Goal: Information Seeking & Learning: Find specific fact

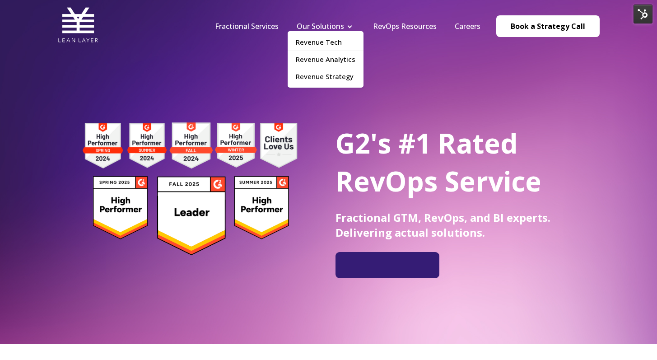
click at [349, 28] on li "Our Solutions Revenue Tech Revenue Analytics Revenue Strategy" at bounding box center [326, 26] width 76 height 10
click at [331, 25] on link "Our Solutions" at bounding box center [320, 26] width 47 height 10
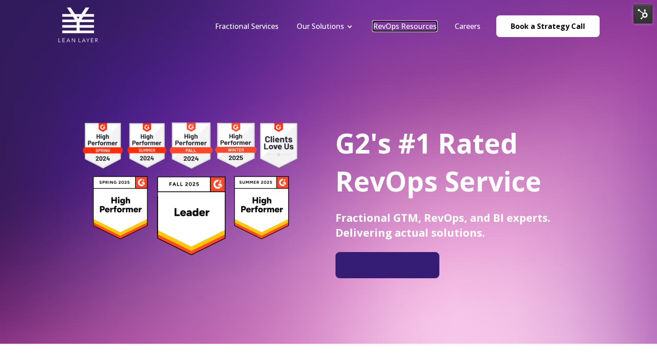
click at [392, 23] on link "RevOps Resources" at bounding box center [405, 26] width 64 height 10
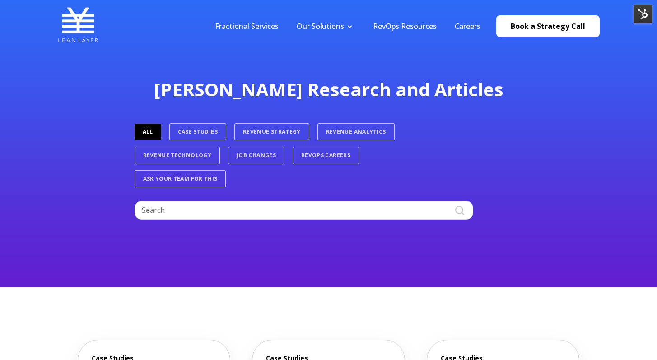
click at [197, 121] on ul "ALL Case Studies Revenue Strategy Revenue Analytics Revenue Technology Job Chan…" at bounding box center [284, 155] width 307 height 70
click at [199, 132] on link "Case Studies" at bounding box center [197, 131] width 57 height 17
click at [220, 203] on input "Search" at bounding box center [304, 210] width 339 height 18
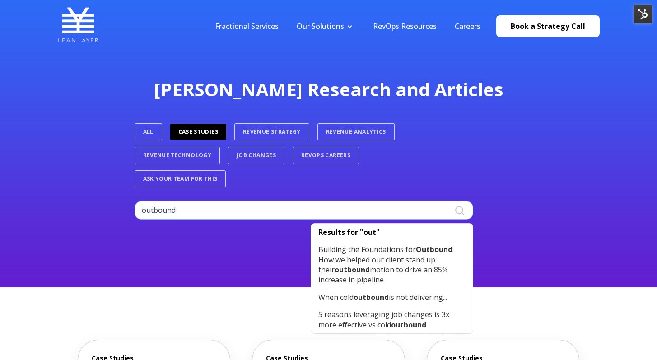
type input "outbound"
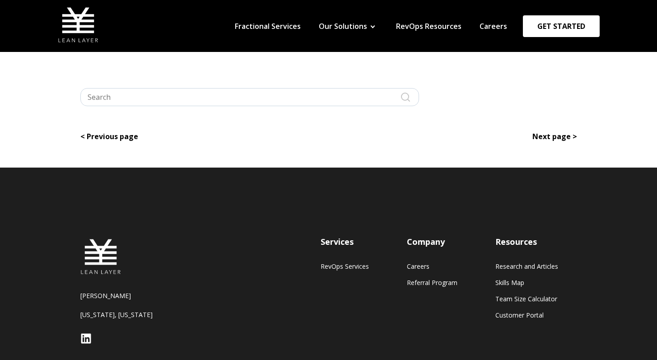
type input "outbound"
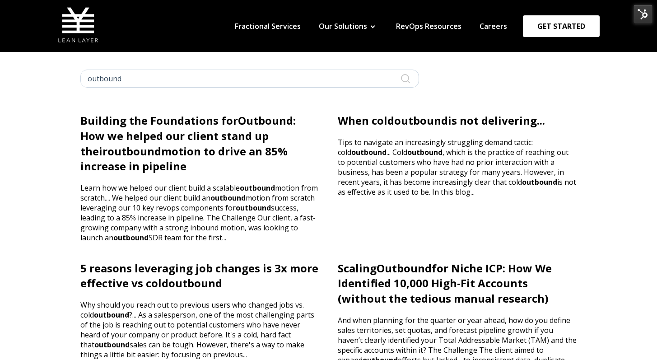
scroll to position [20, 0]
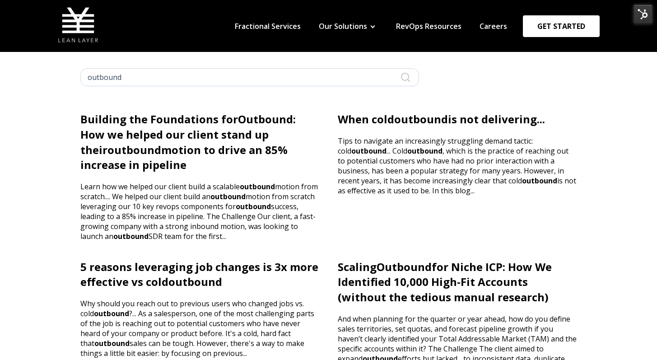
click at [182, 142] on li "Building the Foundations for Outbound : How we helped our client stand up their…" at bounding box center [199, 185] width 257 height 147
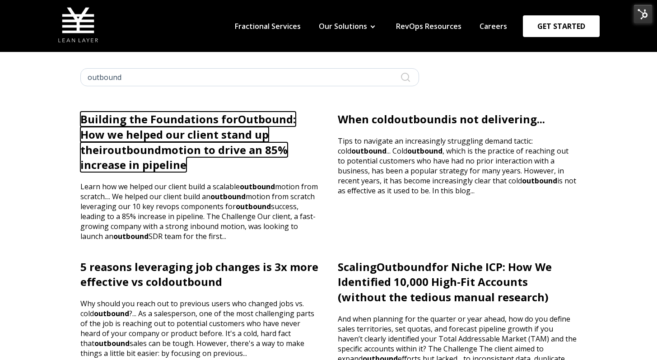
click at [182, 155] on link "Building the Foundations for Outbound : How we helped our client stand up their…" at bounding box center [187, 142] width 215 height 61
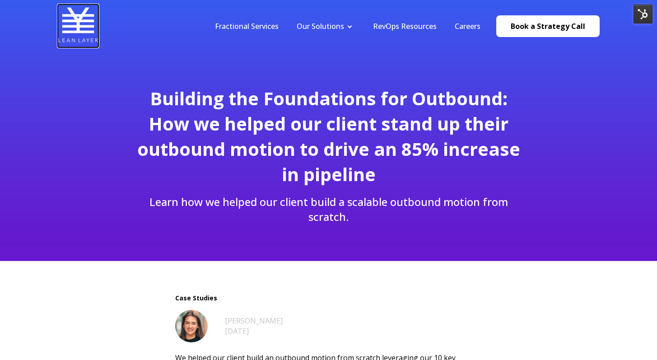
click at [78, 34] on img at bounding box center [78, 25] width 41 height 41
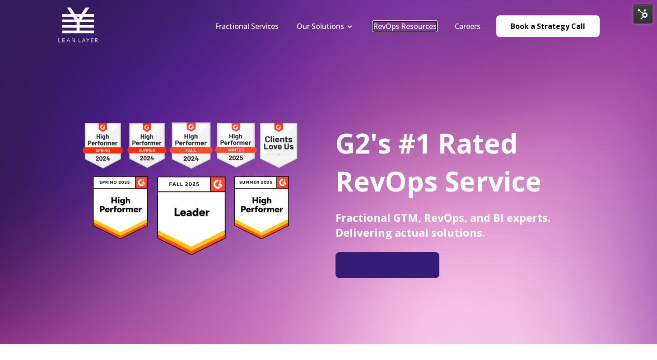
click at [392, 29] on link "RevOps Resources" at bounding box center [405, 26] width 64 height 10
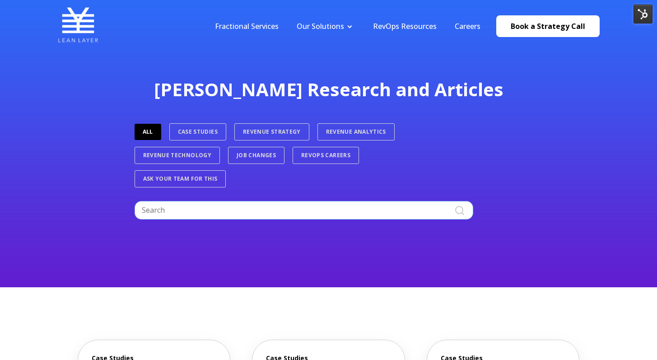
click at [292, 208] on input "Search" at bounding box center [304, 210] width 339 height 18
type input "tls"
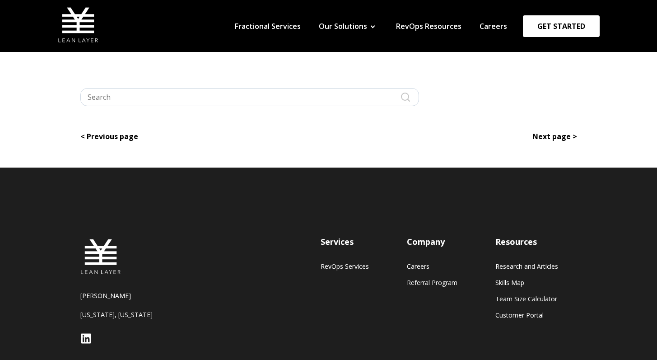
type input "tls"
